Goal: Complete application form: Complete application form

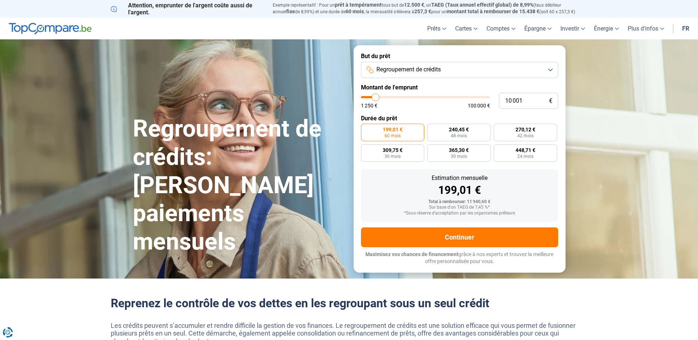
type input "8 000"
type input "8000"
type input "8 250"
type input "8250"
type input "8 500"
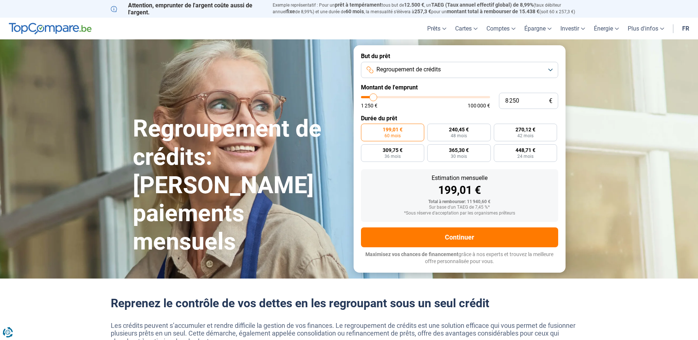
type input "8500"
type input "8 750"
type input "8750"
type input "9 000"
type input "9000"
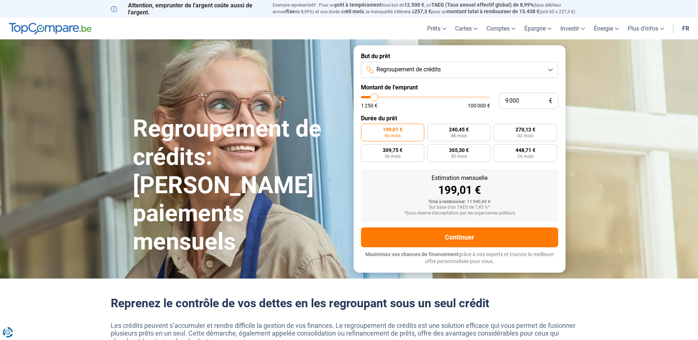
type input "10 000"
type input "10000"
type input "12 500"
type input "12500"
type input "13 500"
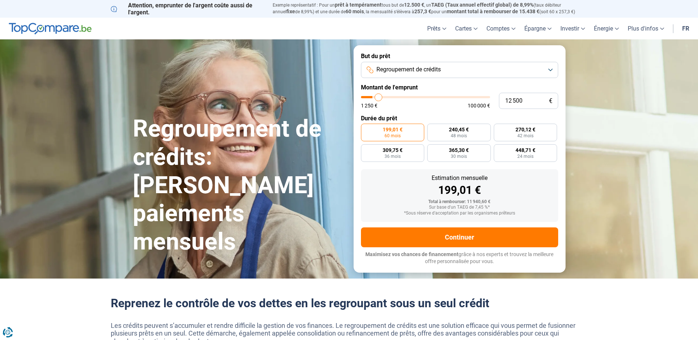
type input "13500"
type input "15 750"
type input "15750"
type input "18 500"
type input "18500"
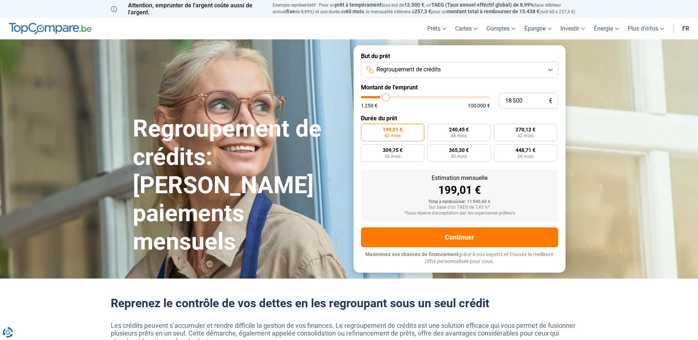
type input "19 250"
type input "19250"
type input "20 000"
type input "20000"
type input "21 250"
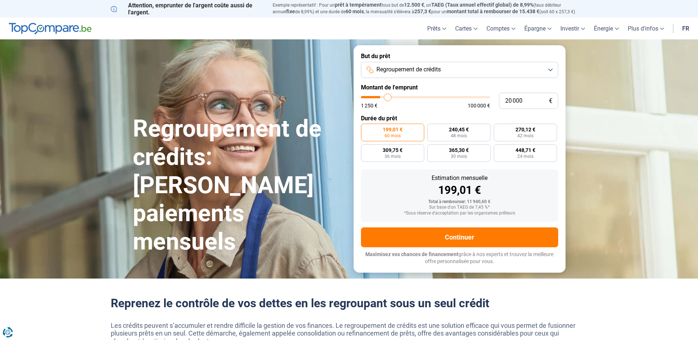
type input "21250"
type input "22 000"
type input "22000"
type input "23 250"
type input "23250"
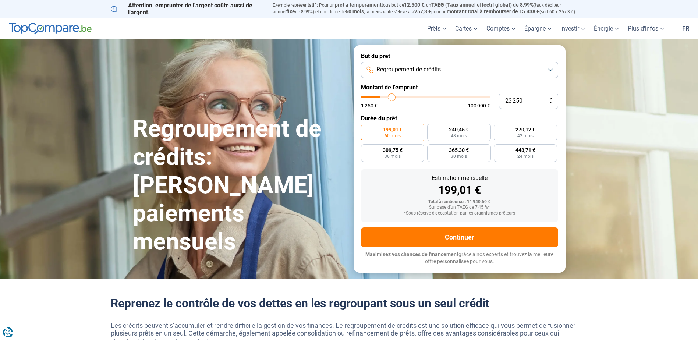
type input "24 250"
type input "24250"
type input "25 750"
type input "25750"
type input "26 750"
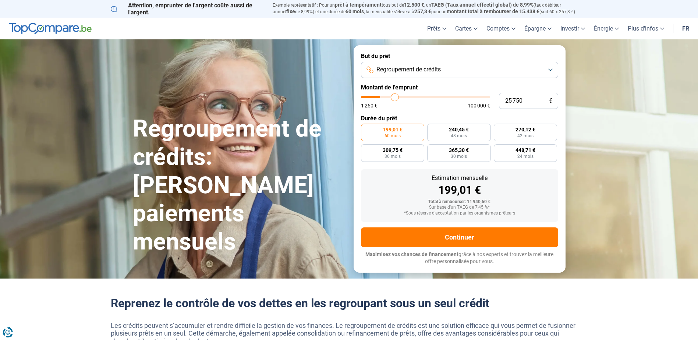
type input "26750"
type input "28 250"
type input "28250"
type input "29 250"
type input "29250"
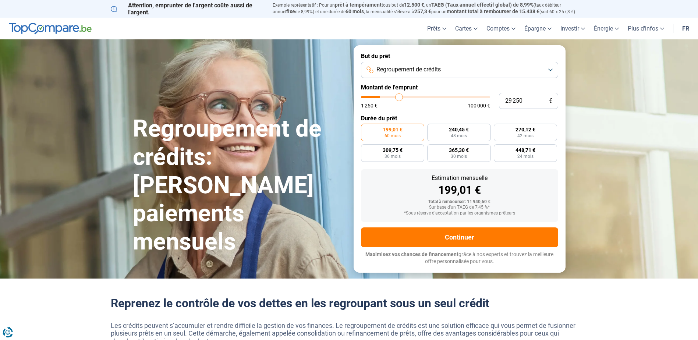
type input "29 750"
type input "29750"
type input "31 000"
type input "31000"
type input "32 250"
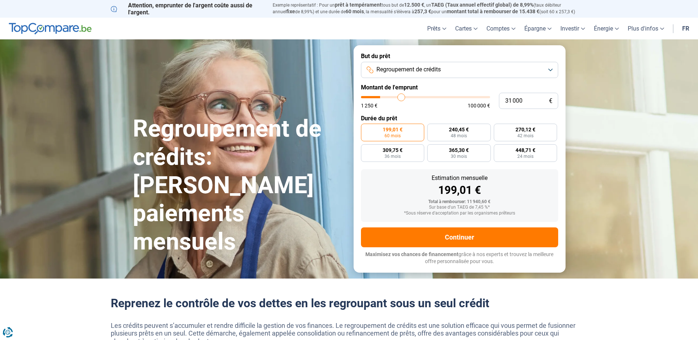
type input "32250"
type input "33 500"
type input "33500"
type input "35 500"
type input "35500"
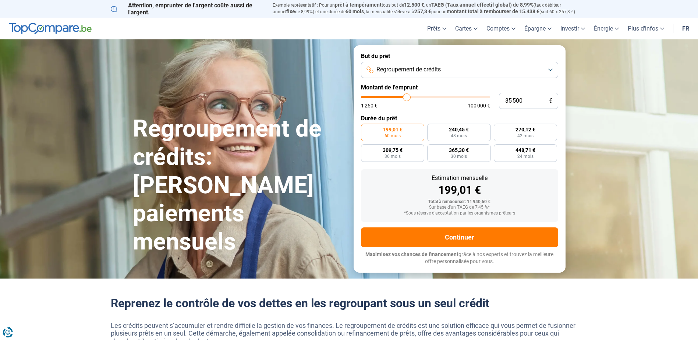
type input "36 750"
type input "36750"
type input "37 250"
type input "37250"
type input "37 750"
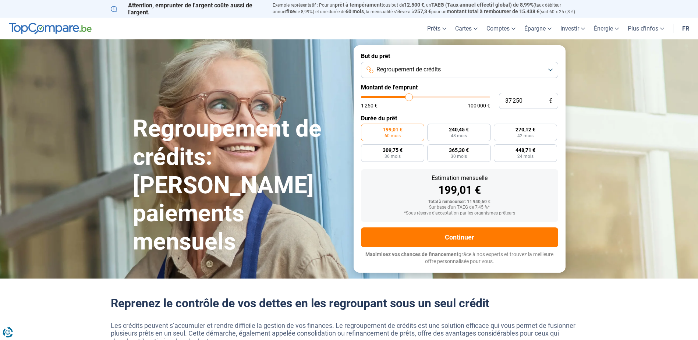
type input "37750"
type input "37 250"
type input "37250"
type input "35 250"
type input "35250"
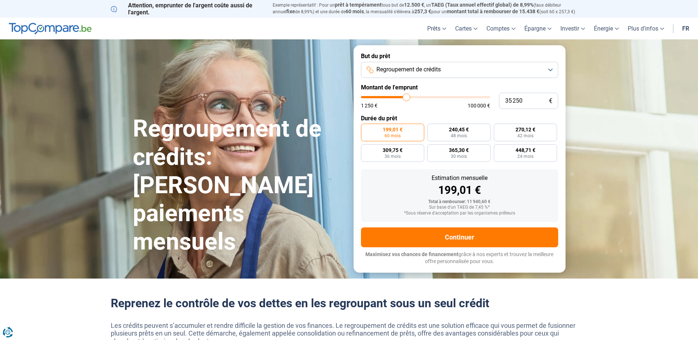
type input "33 750"
type input "33750"
type input "32 750"
type input "32750"
type input "32 250"
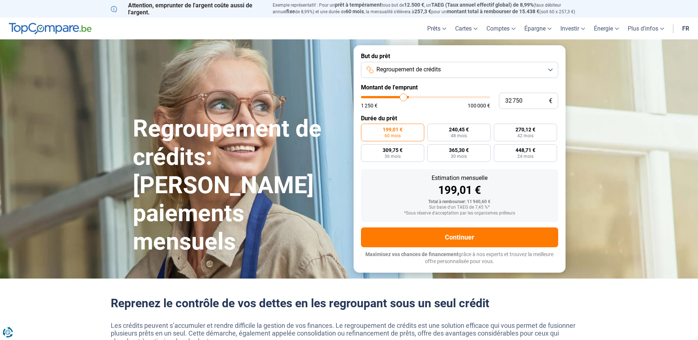
type input "32250"
type input "32 000"
type input "32000"
type input "31 250"
type input "31250"
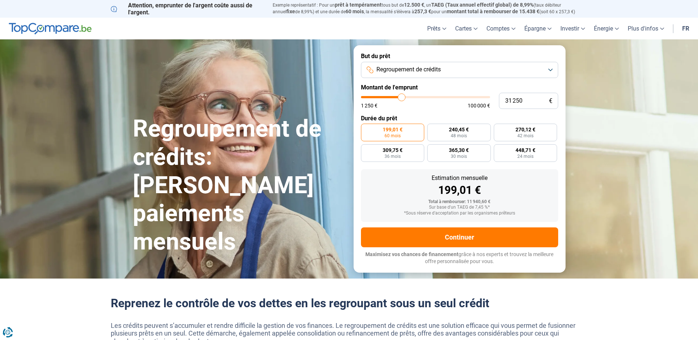
type input "31 000"
type input "31000"
type input "30 750"
type input "30750"
type input "30 500"
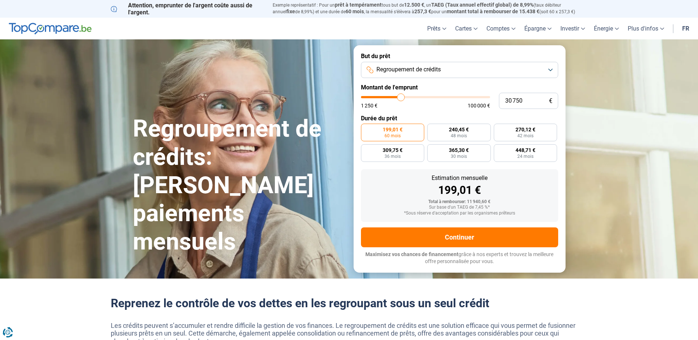
type input "30500"
type input "30 250"
type input "30250"
type input "29 750"
type input "29750"
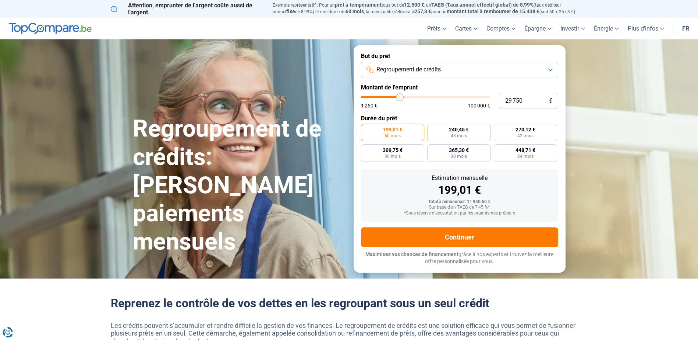
type input "29 500"
type input "29500"
type input "29 250"
type input "29250"
type input "29 000"
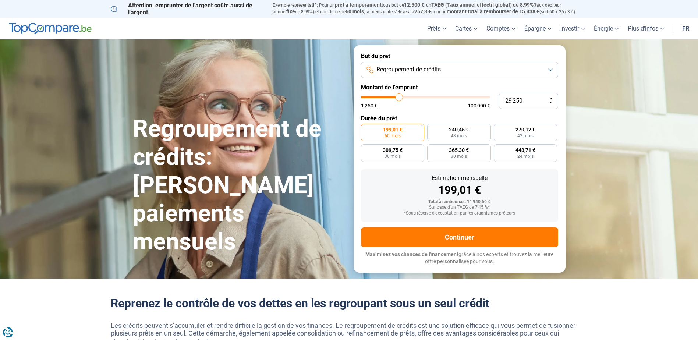
type input "29000"
type input "28 750"
type input "28750"
type input "28 250"
type input "28250"
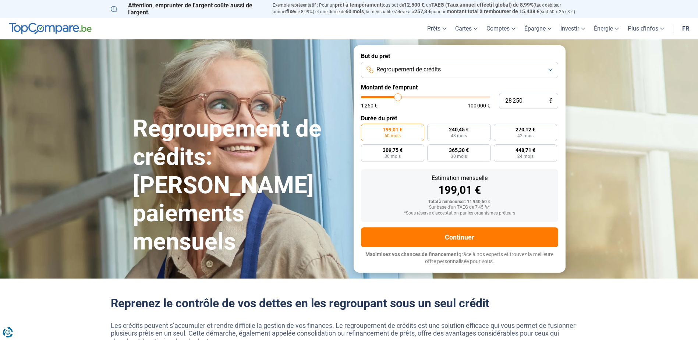
type input "27 750"
type input "27750"
type input "27 500"
type input "27500"
type input "27 250"
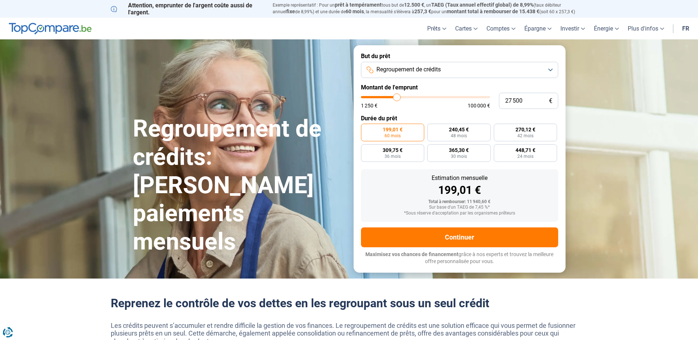
type input "27250"
type input "26 750"
type input "26750"
type input "26 250"
type input "26250"
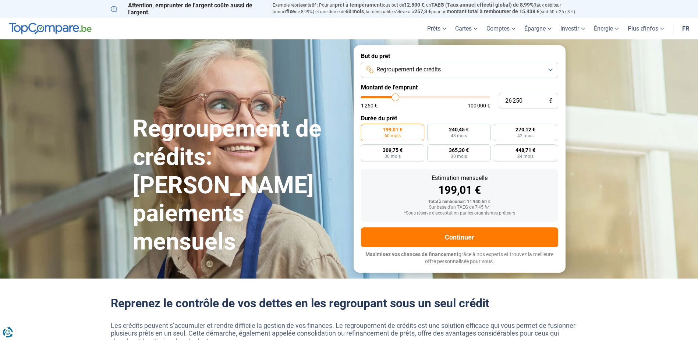
type input "26 000"
type input "26000"
type input "25 750"
type input "25750"
type input "25 250"
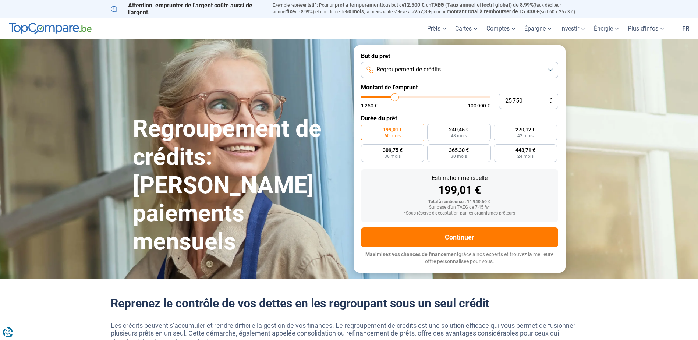
type input "25250"
type input "25 000"
type input "25000"
type input "24 750"
type input "24750"
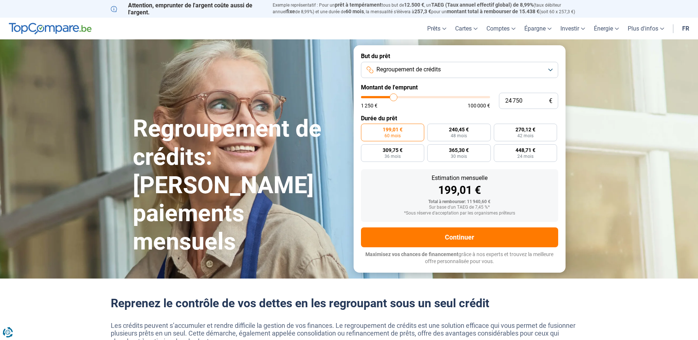
type input "24 500"
type input "24500"
type input "24 250"
type input "24250"
type input "23 750"
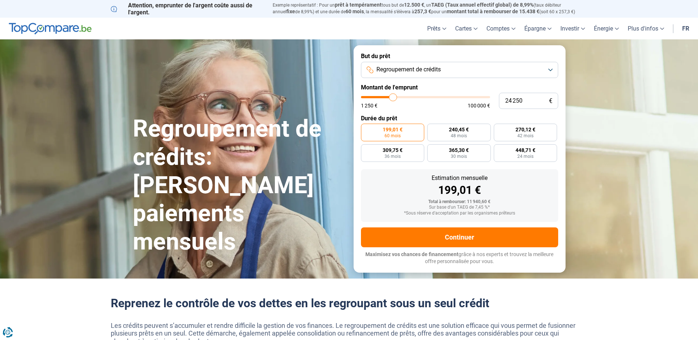
type input "23750"
type input "23 500"
type input "23500"
type input "23 250"
type input "23250"
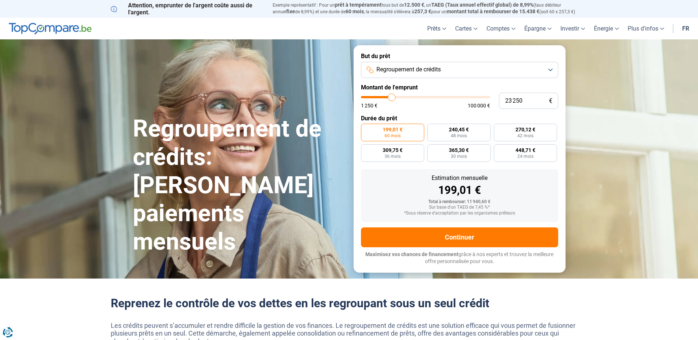
type input "23 000"
type input "23000"
type input "22 750"
type input "22750"
type input "22 250"
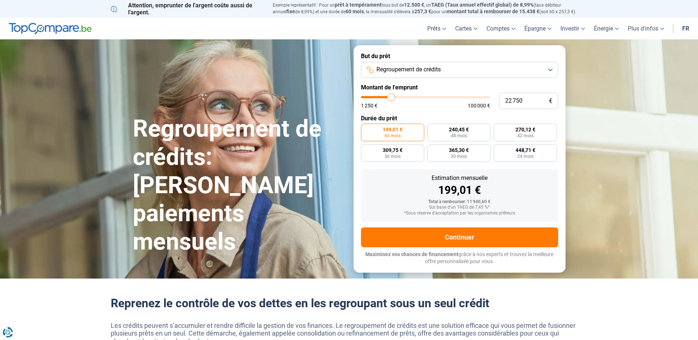
type input "22250"
type input "22 000"
type input "22000"
type input "21 750"
type input "21750"
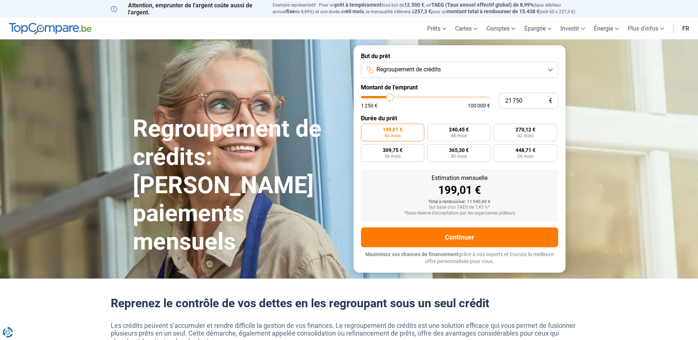
type input "21 250"
type input "21250"
type input "20 750"
type input "20750"
type input "20 500"
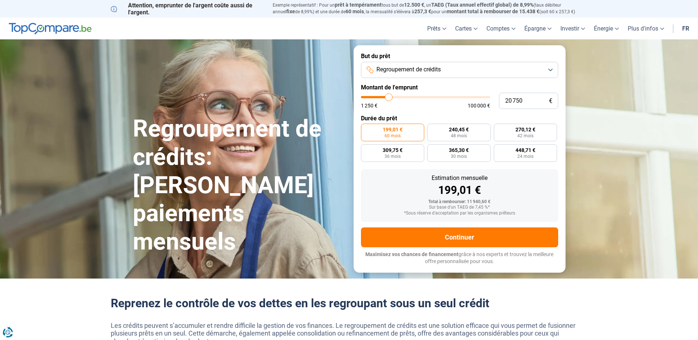
type input "20500"
type input "20 250"
type input "20250"
type input "20 000"
type input "20000"
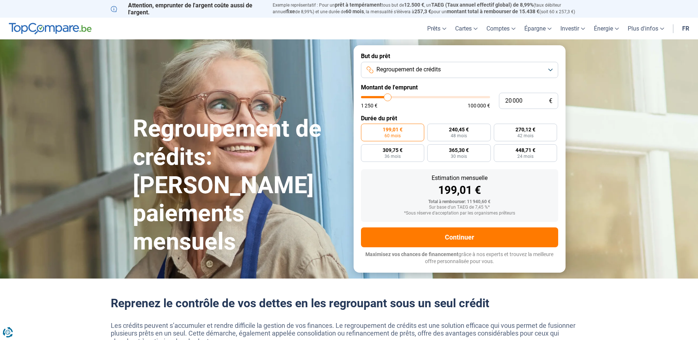
type input "19 750"
type input "19750"
type input "19 250"
type input "19250"
type input "19 000"
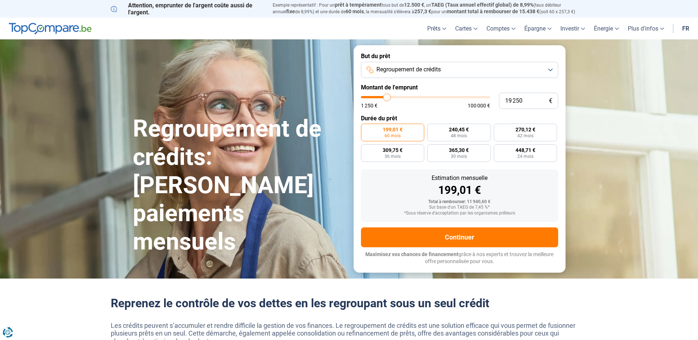
type input "19000"
type input "18 500"
type input "18500"
type input "18 750"
type input "18750"
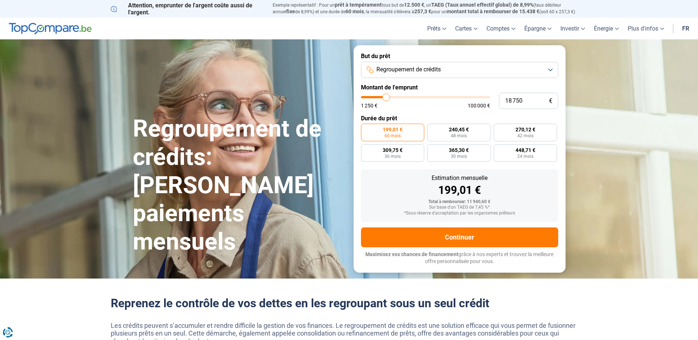
type input "19 000"
type input "19000"
type input "19 250"
type input "19250"
type input "19 750"
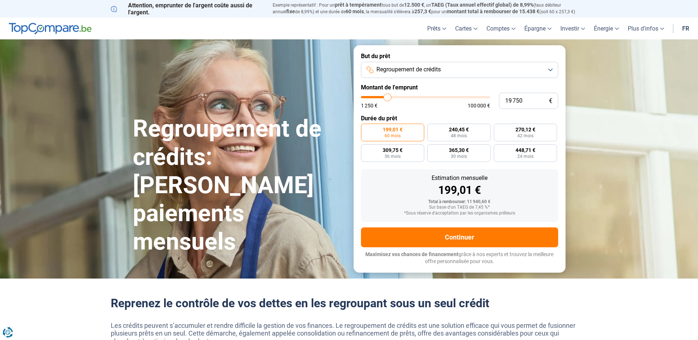
drag, startPoint x: 373, startPoint y: 97, endPoint x: 387, endPoint y: 95, distance: 14.8
type input "19750"
click at [387, 96] on input "range" at bounding box center [425, 97] width 129 height 2
radio input "false"
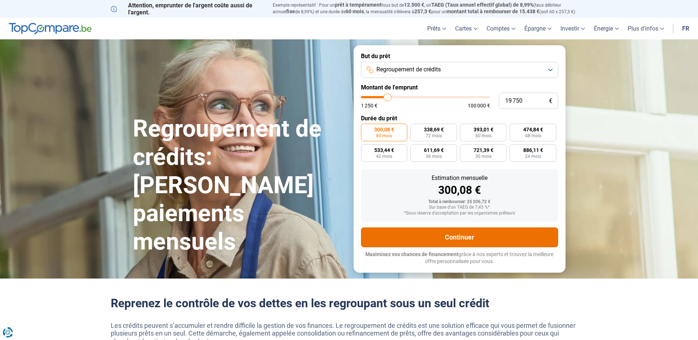
click at [455, 231] on button "Continuer" at bounding box center [459, 237] width 197 height 20
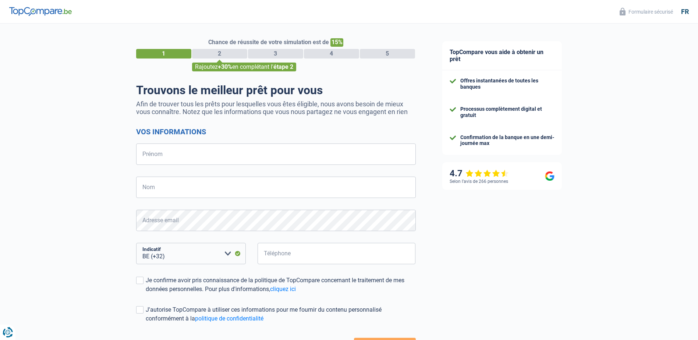
select select "32"
click at [214, 157] on input "Prénom" at bounding box center [276, 153] width 280 height 21
type input "[PERSON_NAME]"
click at [176, 192] on input "Nom" at bounding box center [276, 187] width 280 height 21
type input "Di Vito"
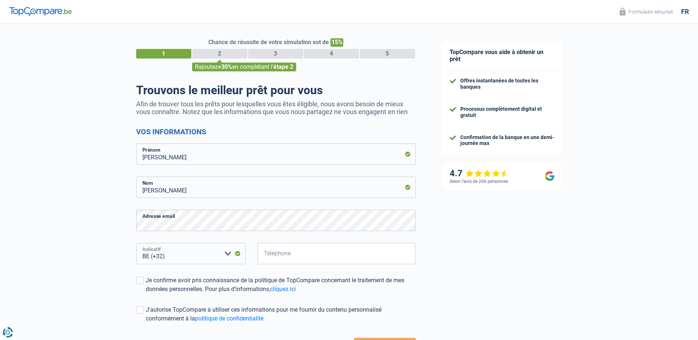
click at [167, 253] on select "BE (+32) LU (+352) Veuillez sélectionner une option" at bounding box center [191, 253] width 110 height 21
click at [174, 254] on select "BE (+32) LU (+352) Veuillez sélectionner une option" at bounding box center [191, 253] width 110 height 21
click at [185, 257] on select "BE (+32) LU (+352) Veuillez sélectionner une option" at bounding box center [191, 253] width 110 height 21
click at [136, 243] on select "BE (+32) LU (+352) Veuillez sélectionner une option" at bounding box center [191, 253] width 110 height 21
click at [168, 256] on select "BE (+32) LU (+352) Veuillez sélectionner une option" at bounding box center [191, 253] width 110 height 21
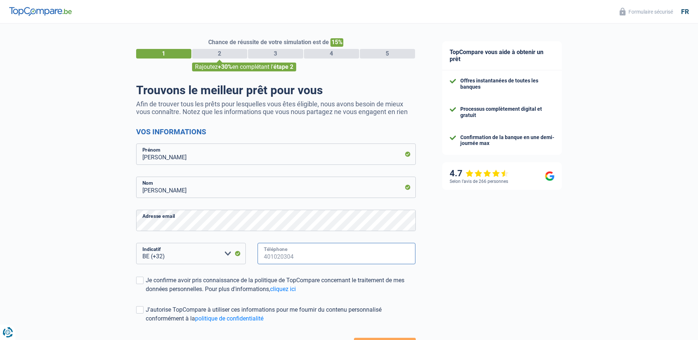
click at [278, 253] on input "Téléphone" at bounding box center [336, 253] width 158 height 21
type input "472568177"
click at [141, 279] on span at bounding box center [139, 280] width 7 height 7
click at [146, 294] on input "Je confirme avoir pris connaissance de la politique de TopCompare concernant le…" at bounding box center [146, 294] width 0 height 0
click at [141, 306] on label "J'autorise TopCompare à utiliser ces informations pour me fournir du contenu pe…" at bounding box center [276, 314] width 280 height 18
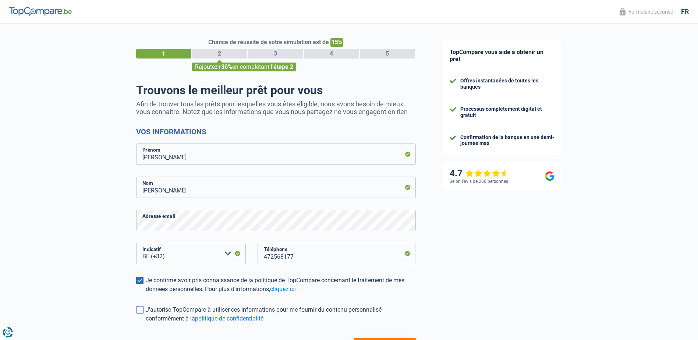
click at [146, 323] on input "J'autorise TopCompare à utiliser ces informations pour me fournir du contenu pe…" at bounding box center [146, 323] width 0 height 0
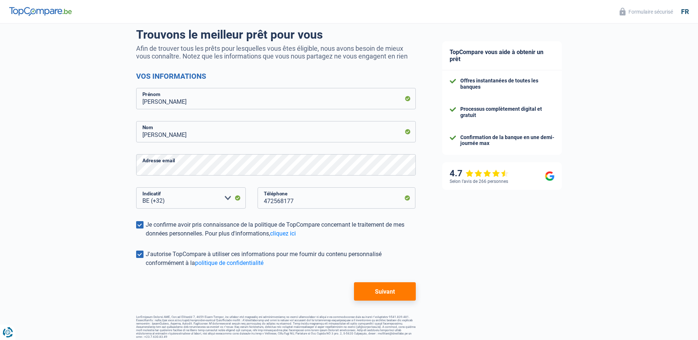
scroll to position [60, 0]
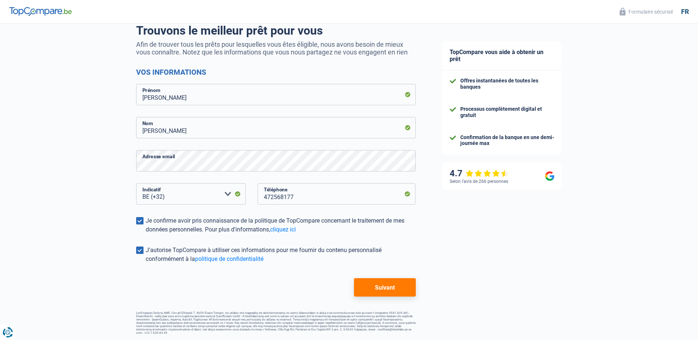
click at [376, 291] on button "Suivant" at bounding box center [384, 287] width 61 height 18
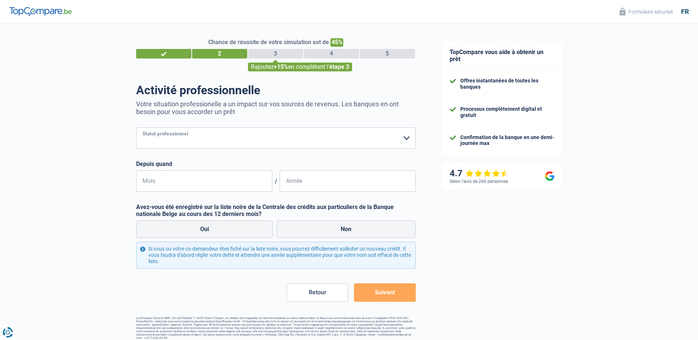
click at [408, 138] on select "Ouvrier Employé privé Employé public Invalide Indépendant Pensionné Chômeur Mut…" at bounding box center [276, 137] width 280 height 21
select select "publicEmployee"
click at [136, 128] on select "Ouvrier Employé privé Employé public Invalide Indépendant Pensionné Chômeur Mut…" at bounding box center [276, 137] width 280 height 21
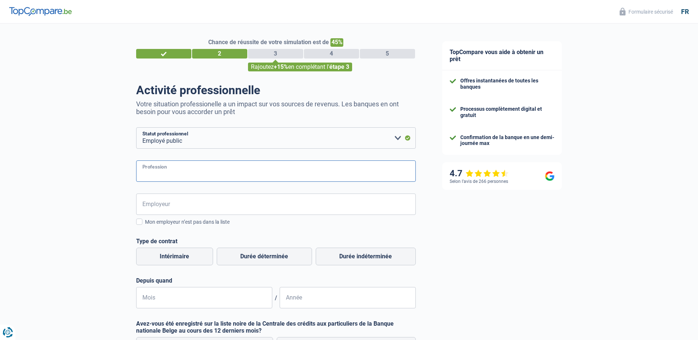
click at [162, 172] on input "Profession" at bounding box center [276, 170] width 280 height 21
click at [170, 172] on input "éducatrice prof de morale" at bounding box center [276, 170] width 280 height 21
click at [170, 174] on input "éducatrice prof de morale" at bounding box center [276, 170] width 280 height 21
type input "éducatrice / prof de morale"
click at [195, 202] on input "Employeur" at bounding box center [276, 203] width 280 height 21
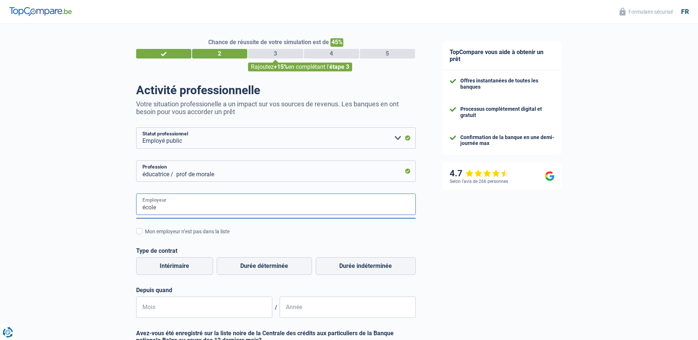
type input "école"
